Goal: Information Seeking & Learning: Learn about a topic

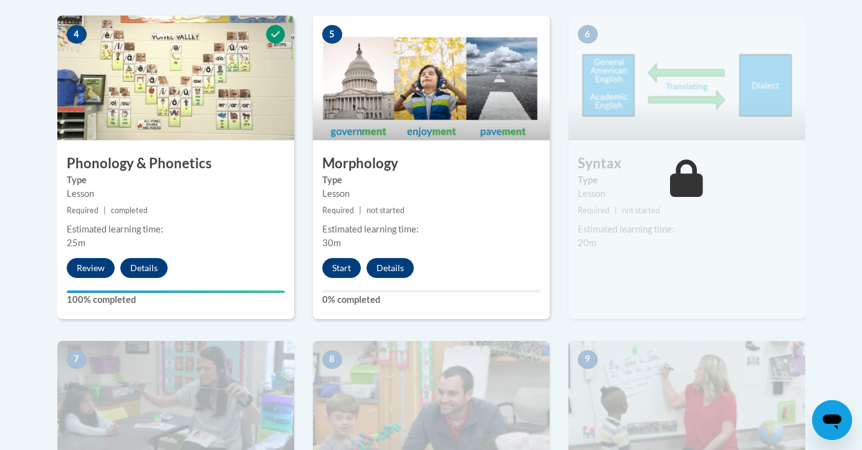
scroll to position [768, 0]
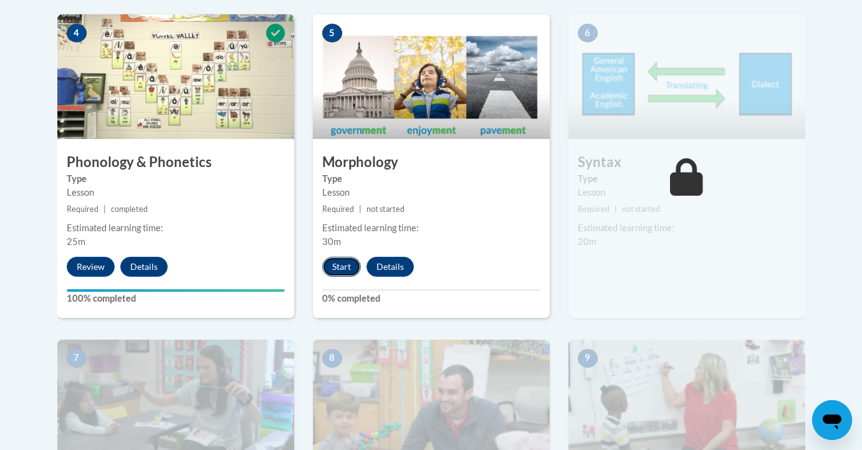
click at [347, 268] on button "Start" at bounding box center [341, 267] width 39 height 20
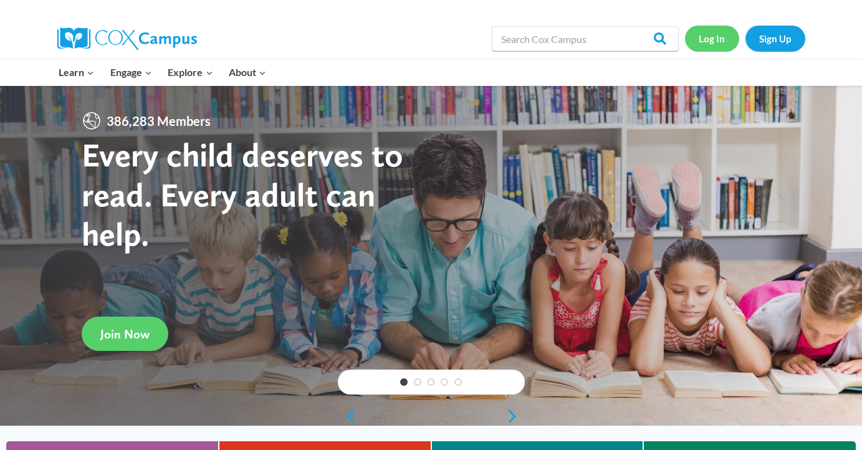
click at [718, 44] on link "Log In" at bounding box center [712, 39] width 54 height 26
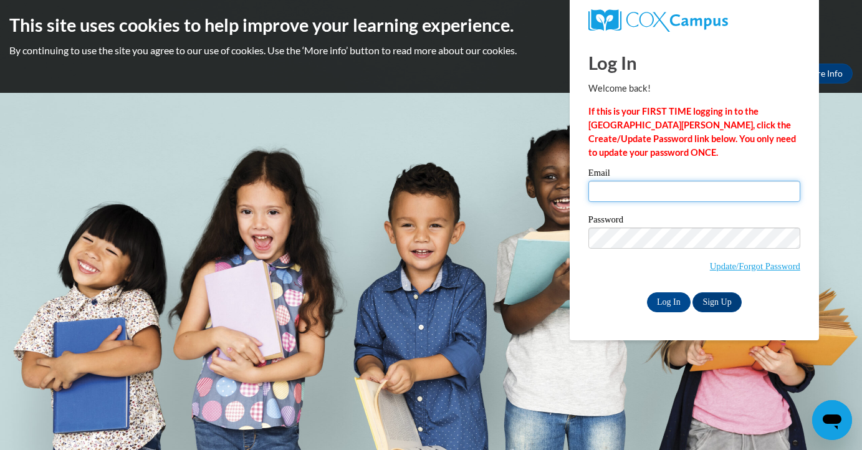
click at [655, 185] on input "Email" at bounding box center [695, 191] width 212 height 21
type input "MADDIECHICKOX@ICLOUD.COM"
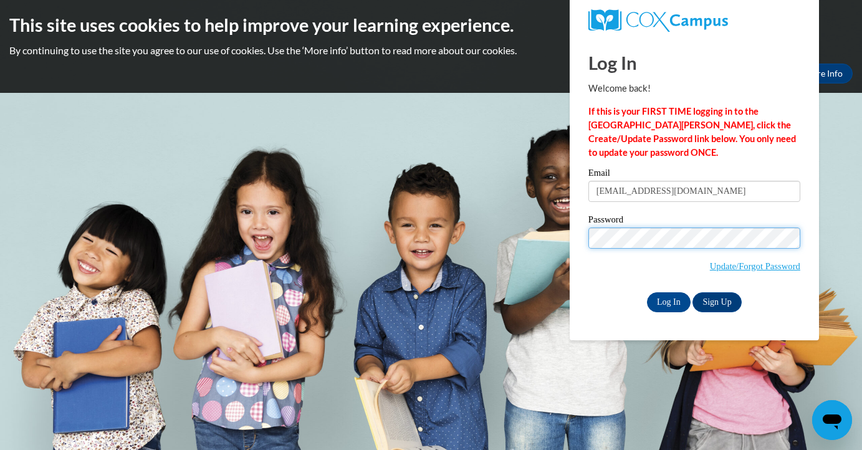
click at [647, 292] on input "Log In" at bounding box center [669, 302] width 44 height 20
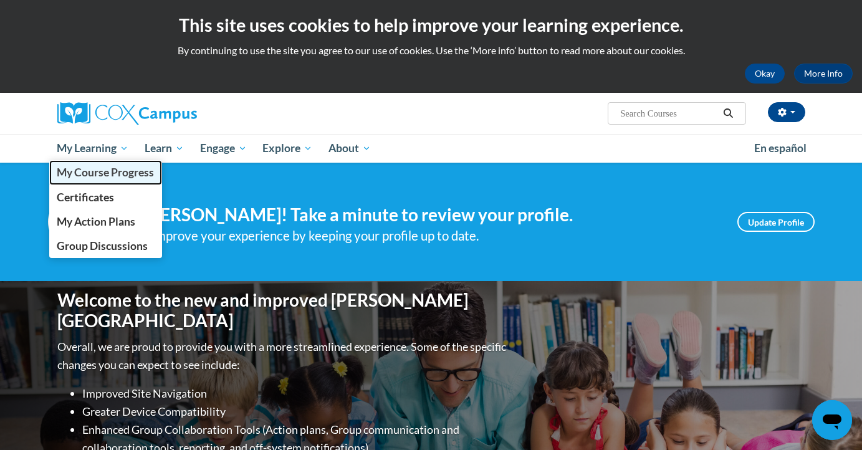
click at [120, 170] on span "My Course Progress" at bounding box center [105, 172] width 97 height 13
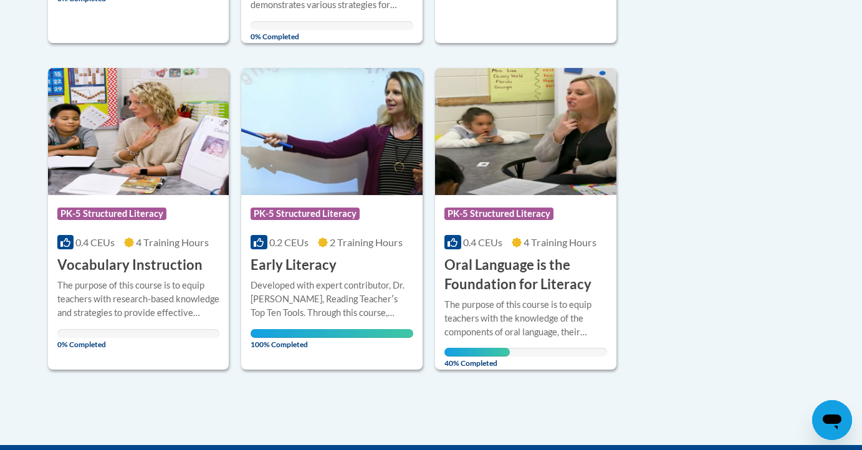
scroll to position [633, 0]
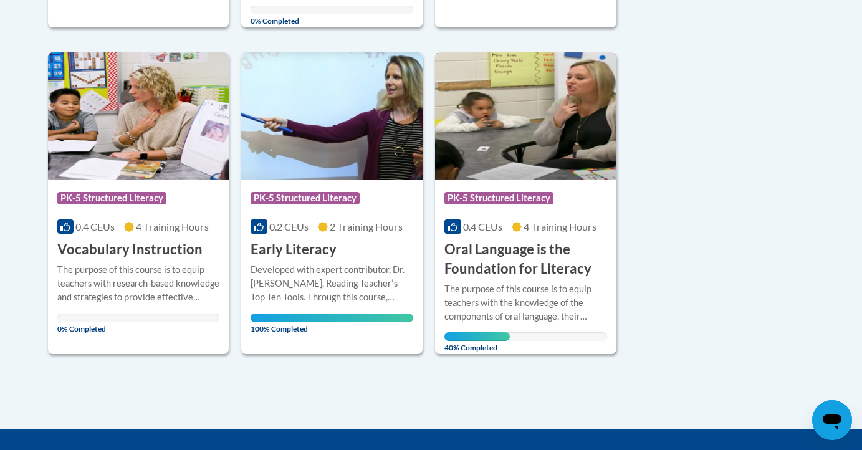
click at [507, 247] on h3 "Oral Language is the Foundation for Literacy" at bounding box center [526, 259] width 163 height 39
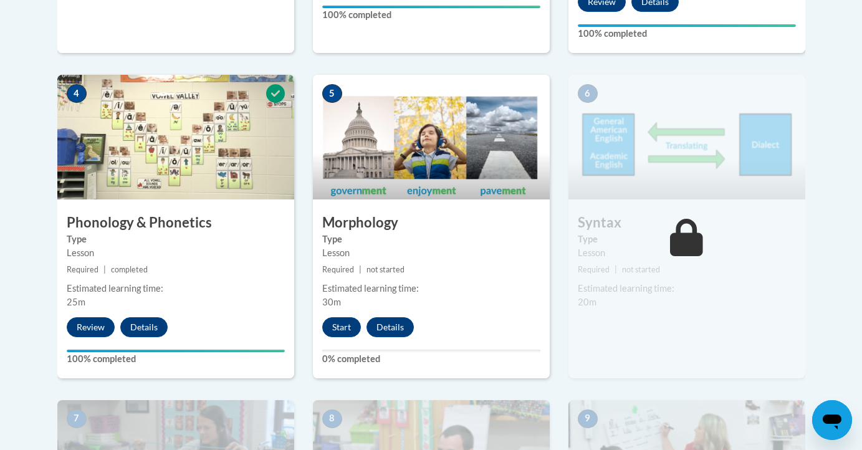
scroll to position [708, 0]
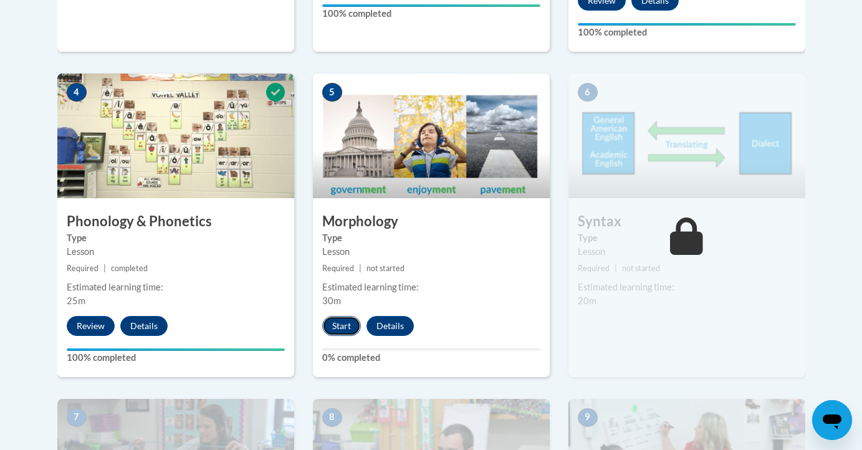
click at [336, 329] on button "Start" at bounding box center [341, 326] width 39 height 20
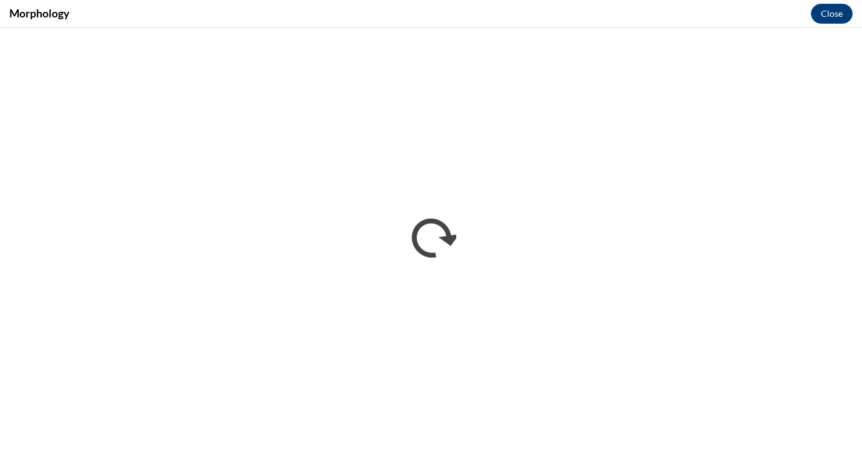
scroll to position [0, 0]
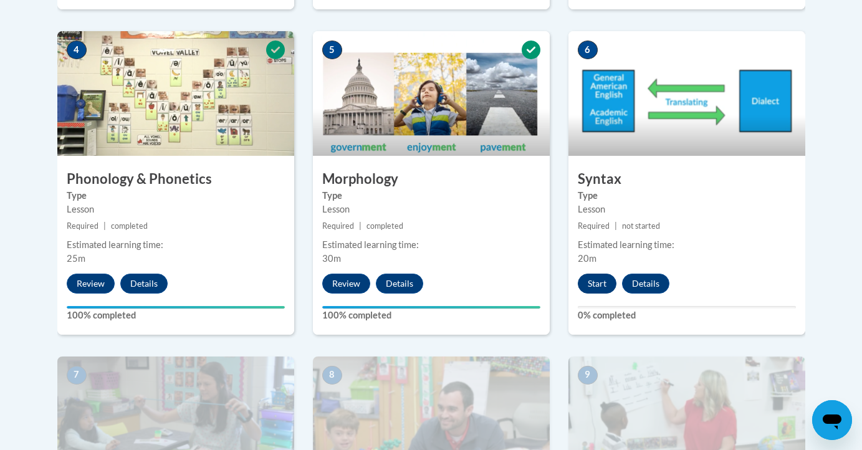
scroll to position [746, 0]
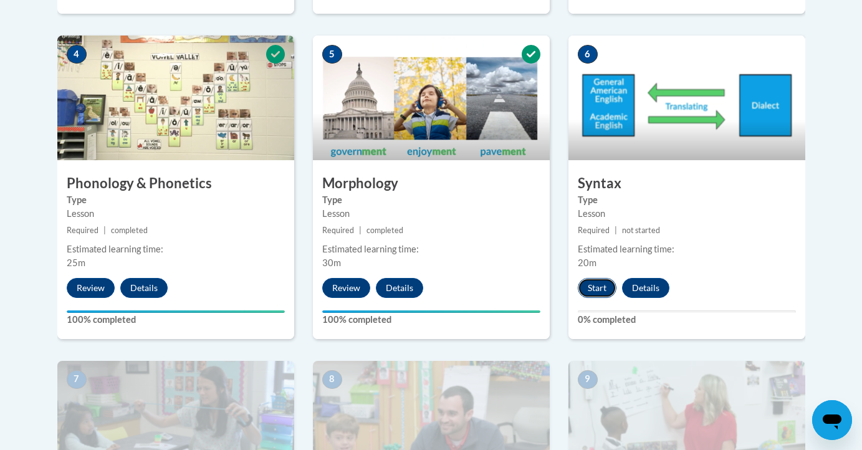
click at [596, 291] on button "Start" at bounding box center [597, 288] width 39 height 20
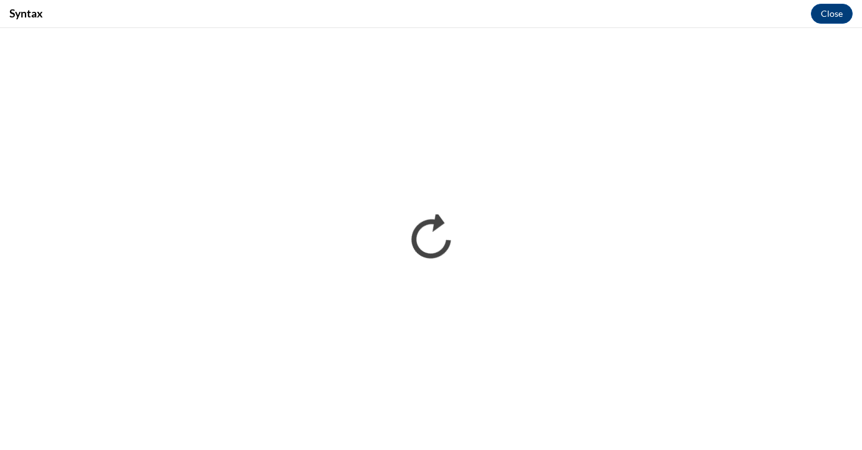
scroll to position [0, 0]
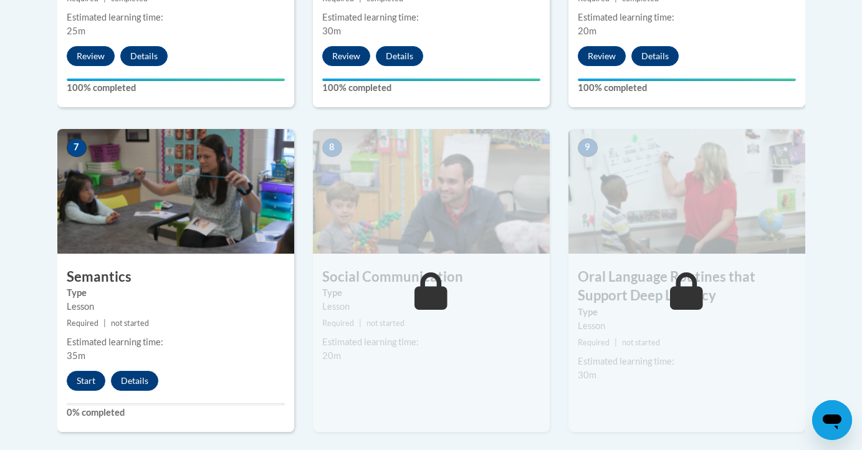
scroll to position [1009, 0]
